Goal: Information Seeking & Learning: Learn about a topic

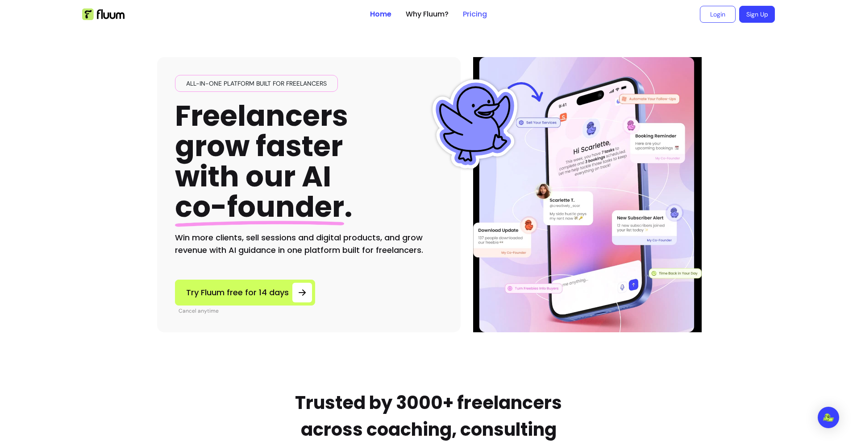
click at [481, 15] on link "Pricing" at bounding box center [475, 14] width 24 height 11
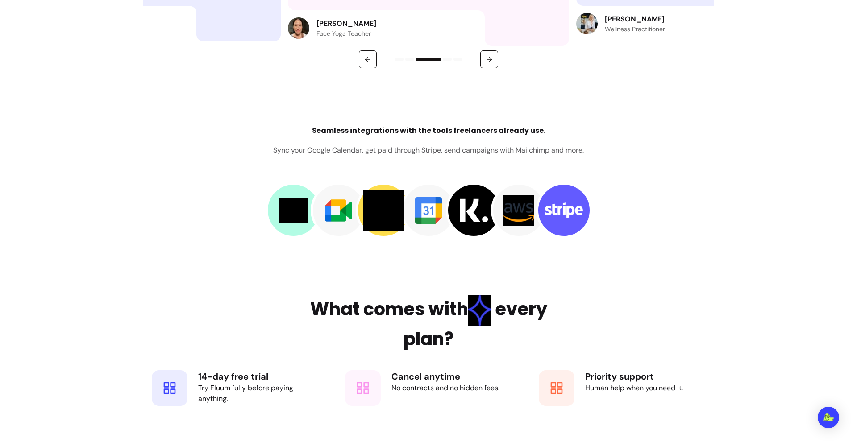
scroll to position [1545, 0]
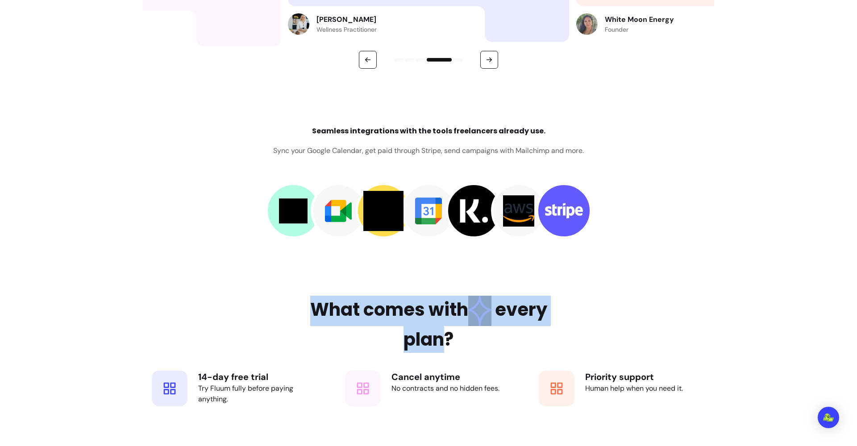
drag, startPoint x: 445, startPoint y: 342, endPoint x: 309, endPoint y: 302, distance: 142.4
click at [309, 302] on h2 "What comes with every plan?" at bounding box center [428, 324] width 290 height 57
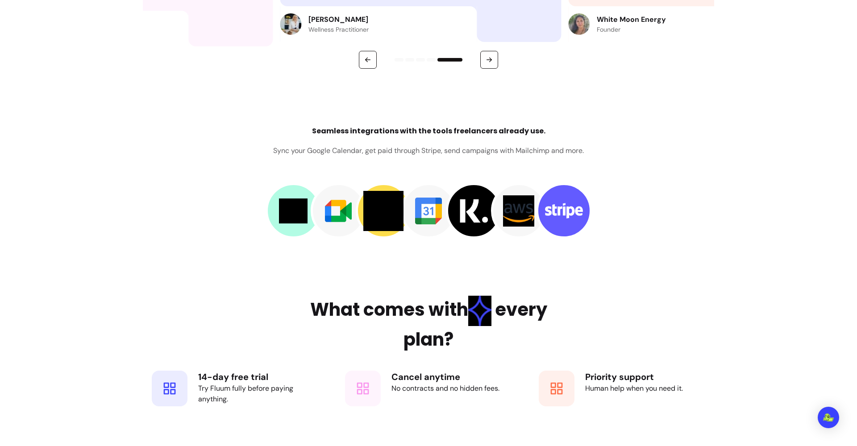
click at [567, 340] on h2 "What comes with every plan?" at bounding box center [428, 324] width 290 height 57
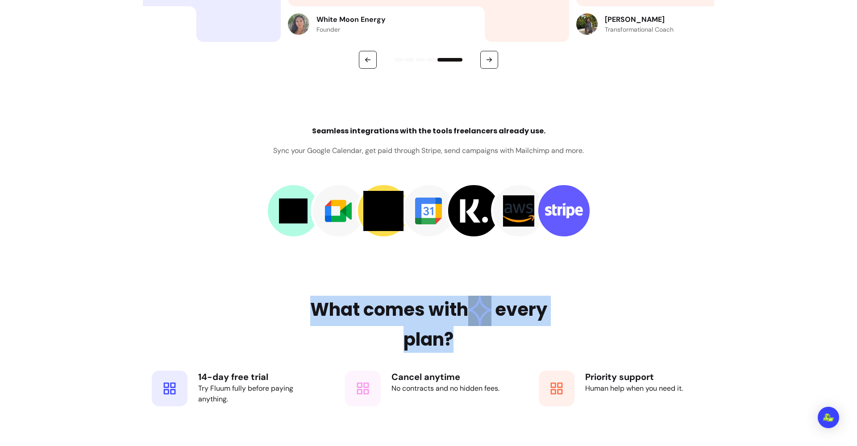
drag, startPoint x: 457, startPoint y: 344, endPoint x: 312, endPoint y: 310, distance: 148.4
click at [312, 310] on h2 "What comes with every plan?" at bounding box center [428, 324] width 290 height 57
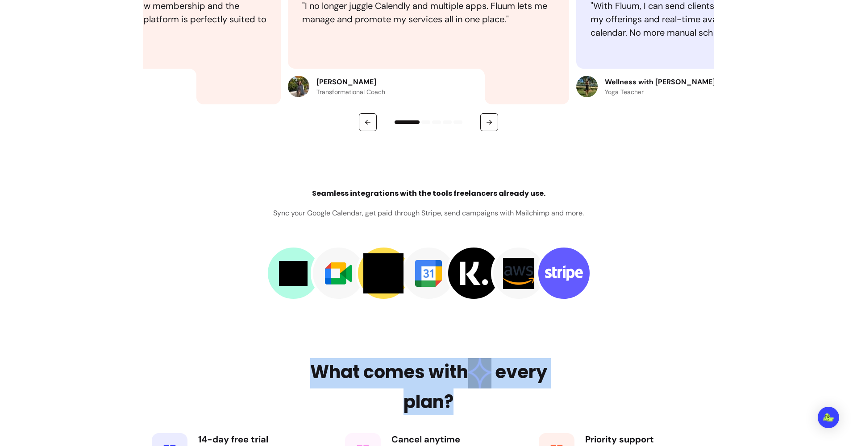
scroll to position [1483, 0]
click at [498, 332] on main "Pricing plans built for freelancers . For coaches, consultants and creatives wh…" at bounding box center [428, 22] width 857 height 2952
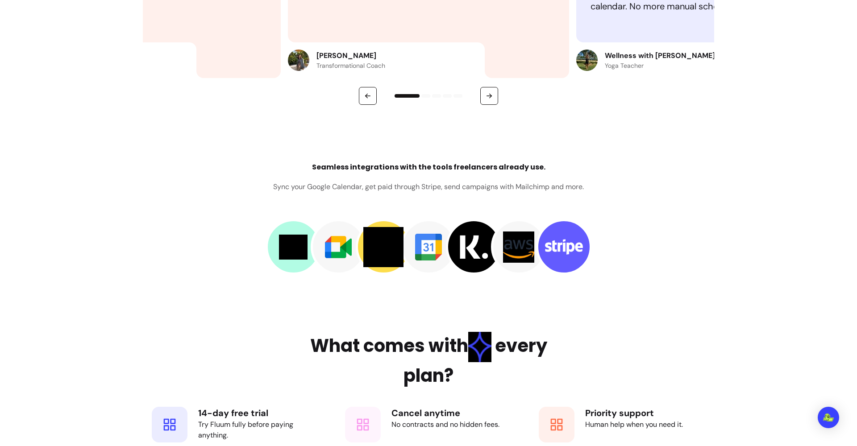
scroll to position [1513, 0]
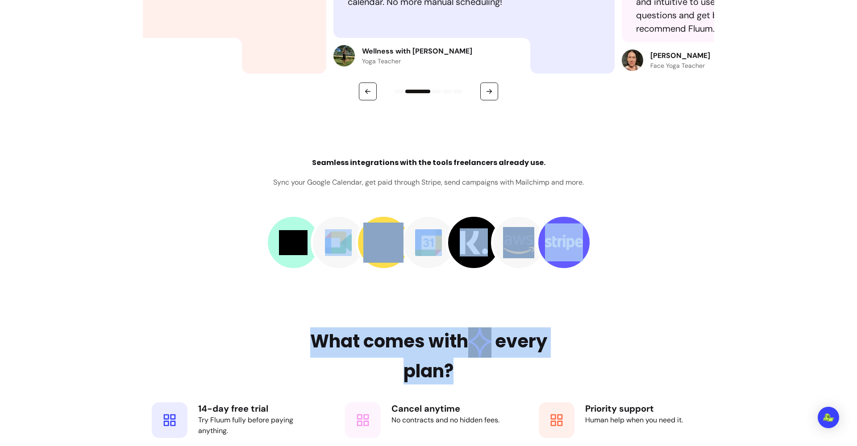
drag, startPoint x: 451, startPoint y: 375, endPoint x: 303, endPoint y: 294, distance: 169.2
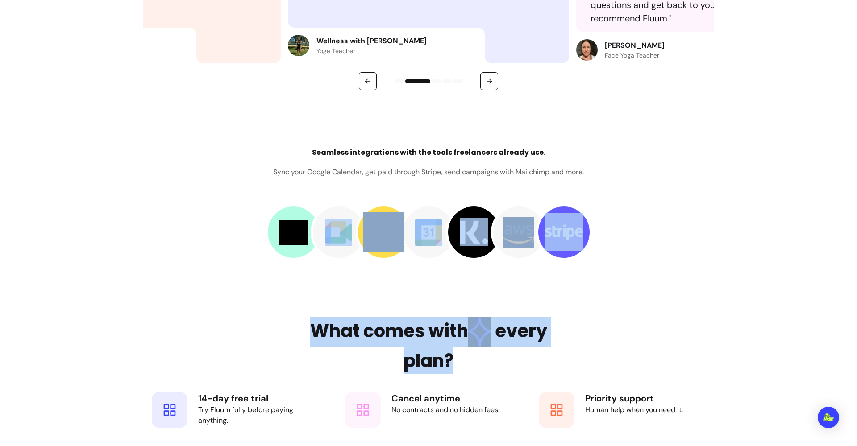
scroll to position [1538, 0]
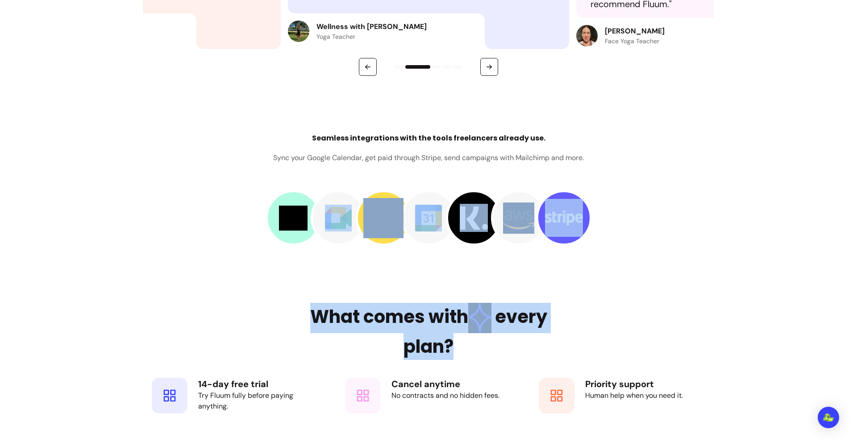
click at [478, 346] on h2 "What comes with every plan?" at bounding box center [428, 331] width 290 height 57
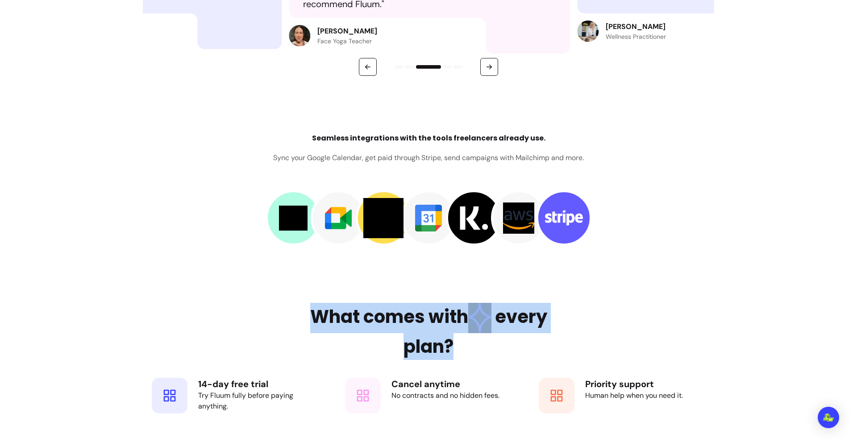
drag, startPoint x: 454, startPoint y: 347, endPoint x: 302, endPoint y: 301, distance: 158.7
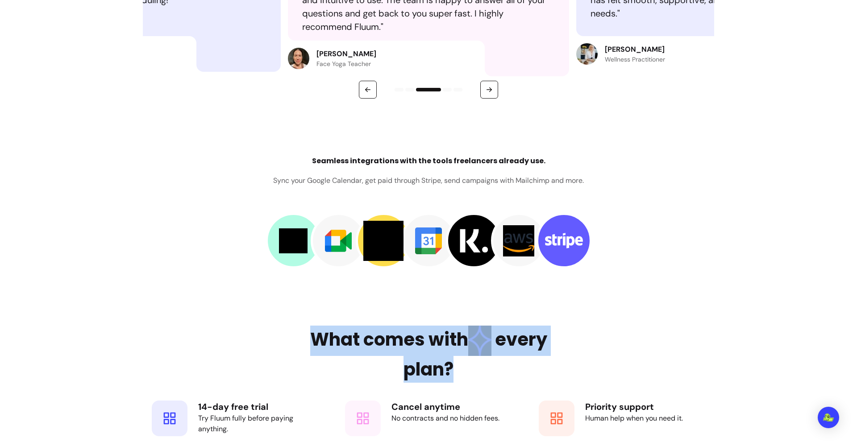
scroll to position [1515, 0]
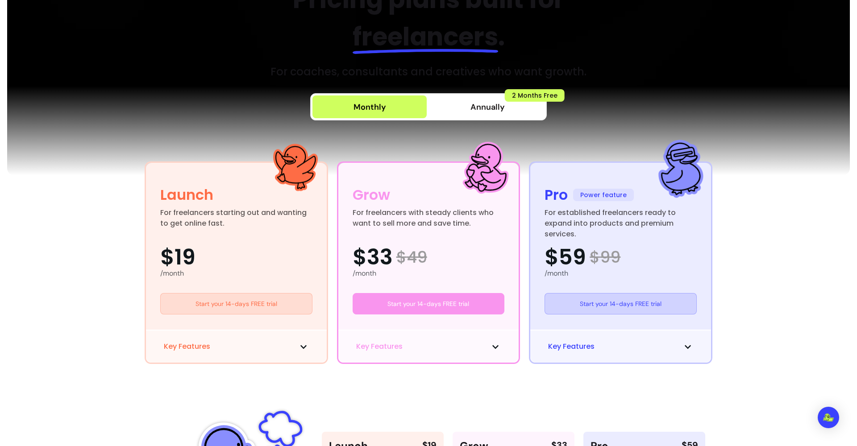
scroll to position [86, 0]
